Goal: Task Accomplishment & Management: Manage account settings

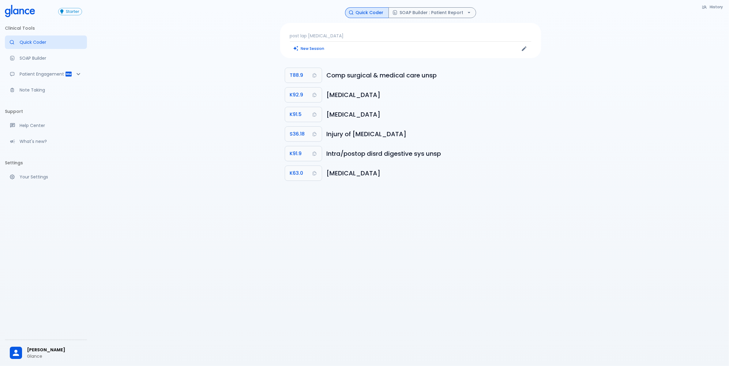
click at [42, 350] on span "[PERSON_NAME]" at bounding box center [54, 350] width 55 height 6
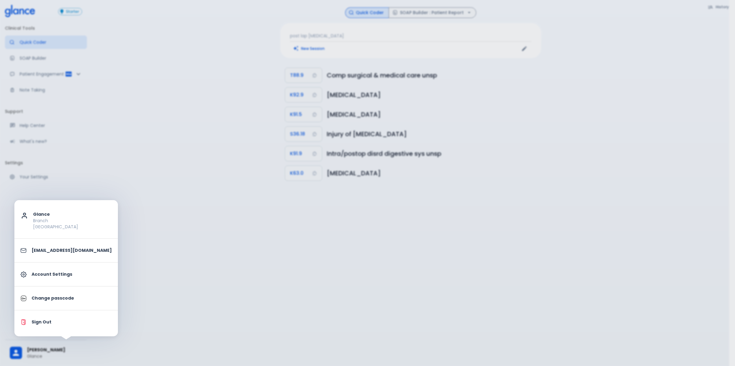
click at [43, 274] on p "Account Settings" at bounding box center [72, 274] width 80 height 6
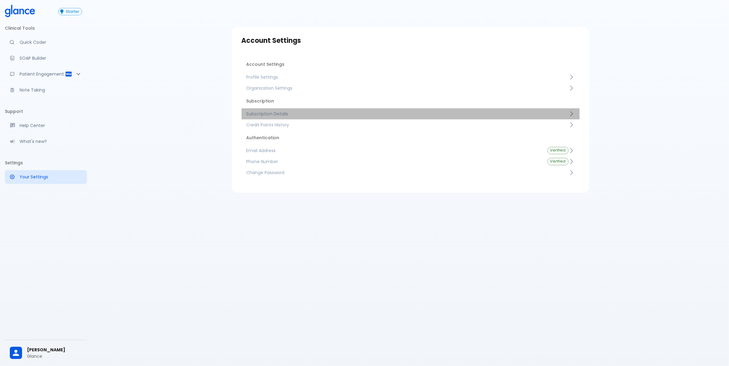
click at [285, 114] on span "Subscription Details" at bounding box center [407, 114] width 322 height 6
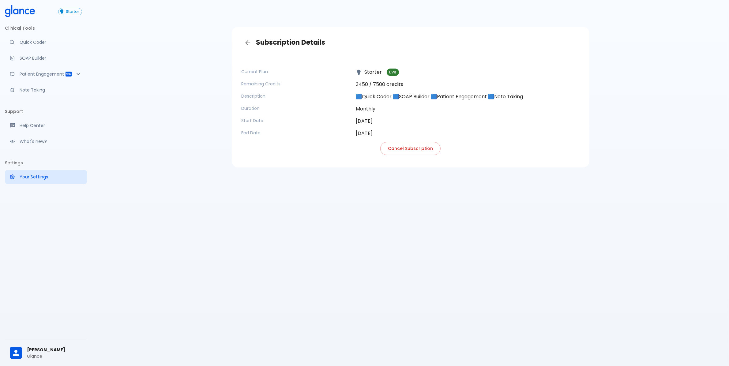
click at [216, 219] on div "Subscription Details Current Plan Starter Live Remaining Credits 3450 / 7500 cr…" at bounding box center [410, 190] width 637 height 381
